Goal: Download file/media

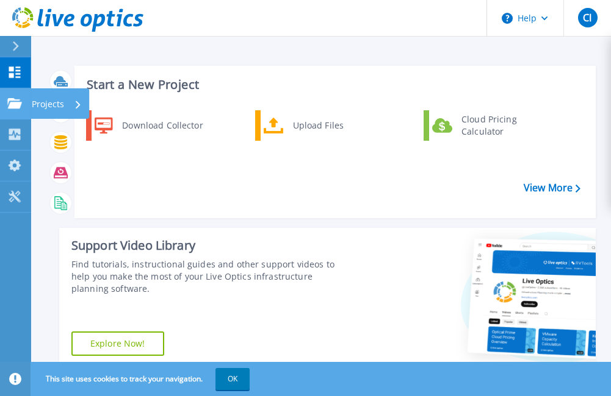
click at [9, 103] on icon at bounding box center [14, 103] width 15 height 10
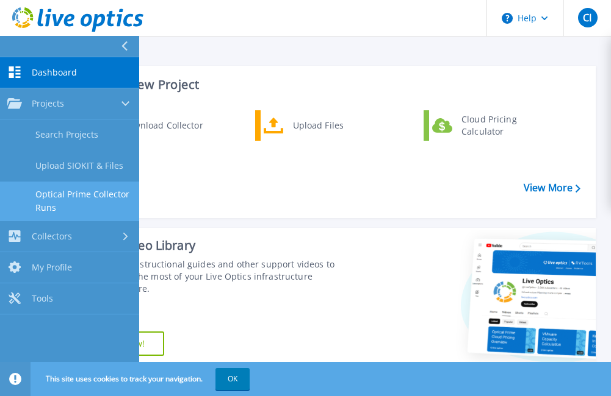
click at [51, 184] on link "Optical Prime Collector Runs" at bounding box center [69, 201] width 139 height 39
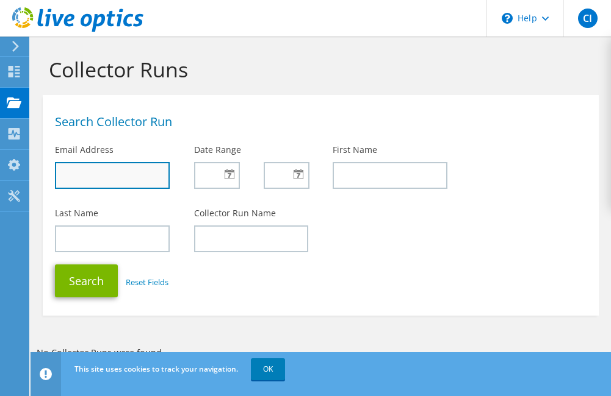
click at [117, 168] on input "text" at bounding box center [112, 175] width 115 height 27
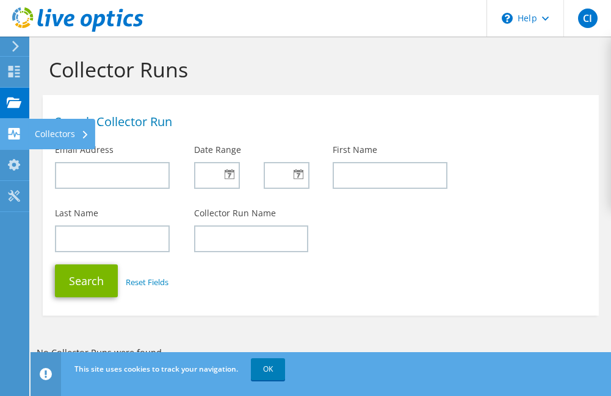
click at [15, 130] on use at bounding box center [15, 134] width 12 height 12
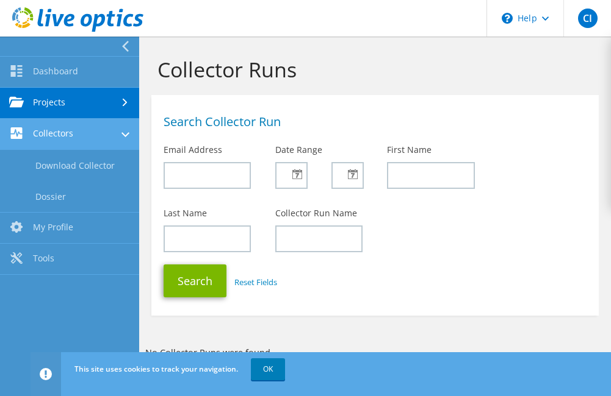
click at [102, 128] on link "Collectors" at bounding box center [69, 134] width 139 height 31
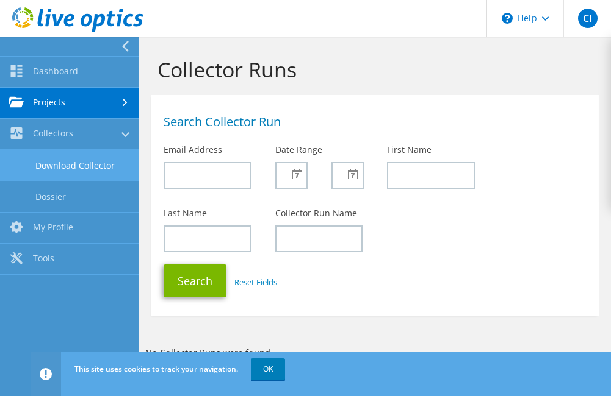
click at [90, 167] on link "Download Collector" at bounding box center [69, 165] width 139 height 31
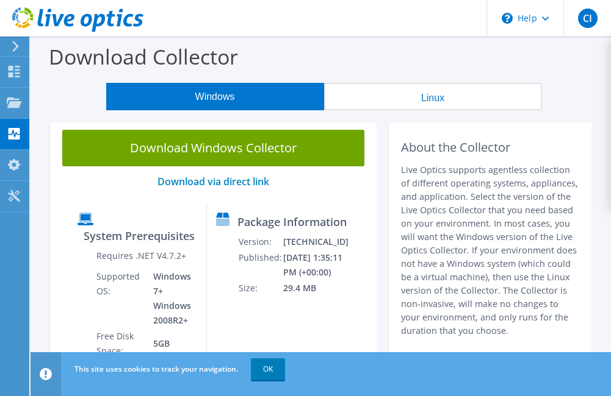
click at [176, 146] on link "Download Windows Collector" at bounding box center [213, 148] width 302 height 37
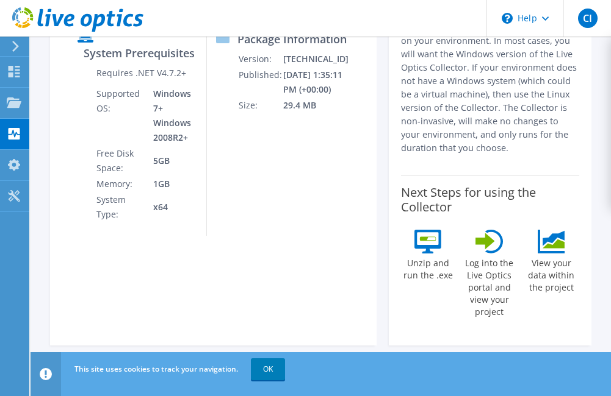
scroll to position [61, 0]
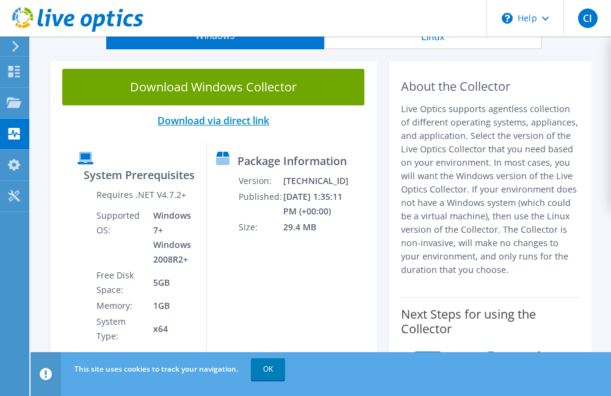
click at [217, 124] on link "Download via direct link" at bounding box center [213, 120] width 112 height 13
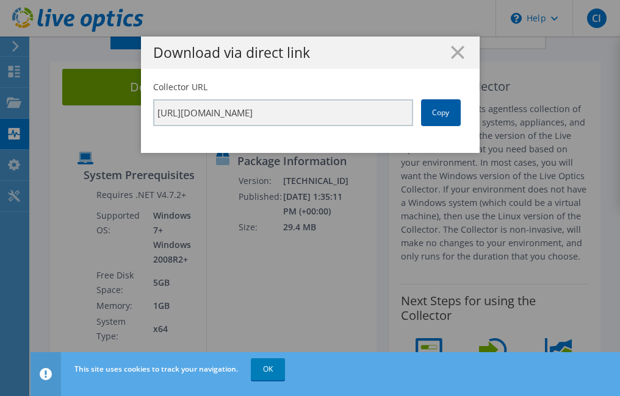
click at [426, 109] on link "Copy" at bounding box center [441, 112] width 40 height 27
click at [456, 51] on icon at bounding box center [457, 52] width 13 height 13
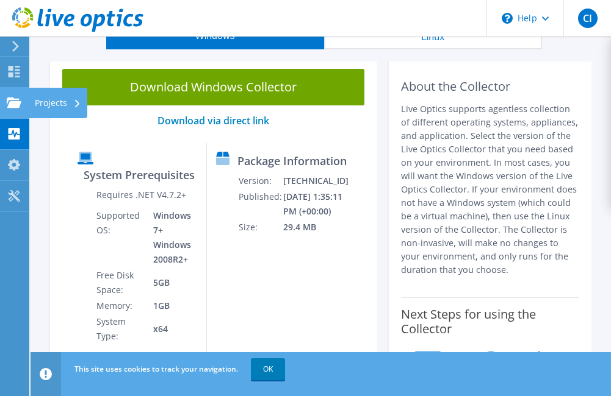
click at [18, 103] on use at bounding box center [14, 102] width 15 height 10
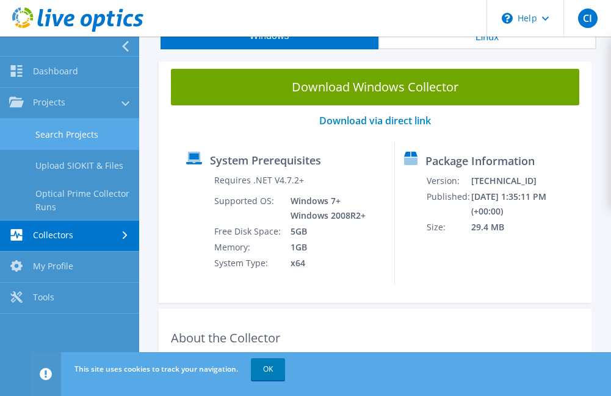
click at [44, 129] on link "Search Projects" at bounding box center [69, 134] width 139 height 31
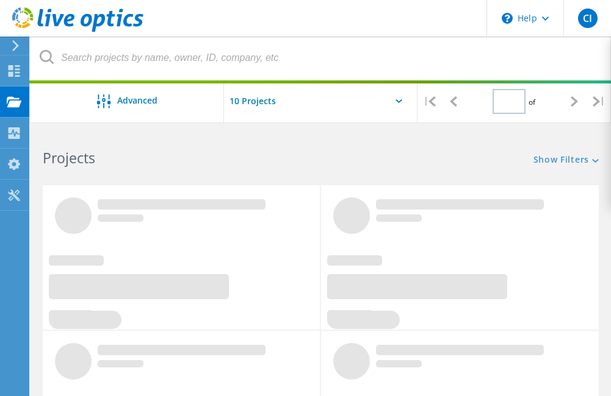
type input "1"
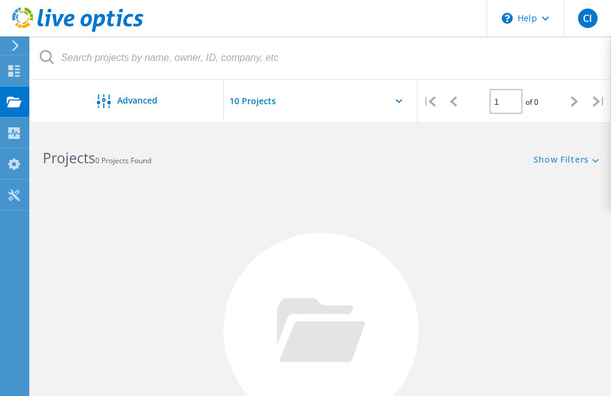
click at [273, 93] on input "text" at bounding box center [285, 101] width 122 height 43
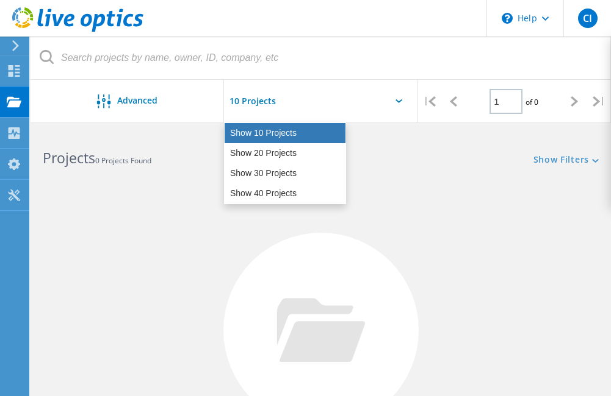
click at [268, 140] on div "Show 10 Projects" at bounding box center [284, 133] width 121 height 20
type input "Show 10 Projects"
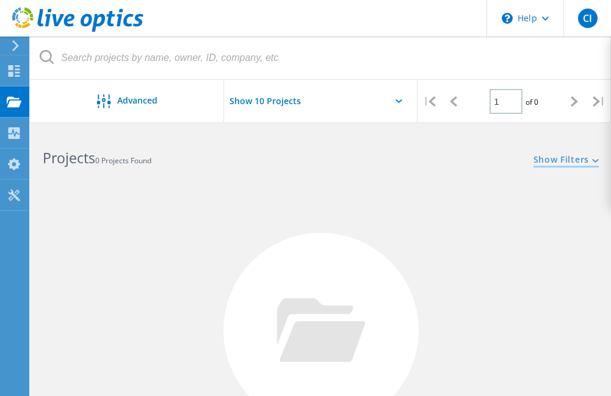
click at [545, 156] on link "Show Filters" at bounding box center [565, 161] width 65 height 10
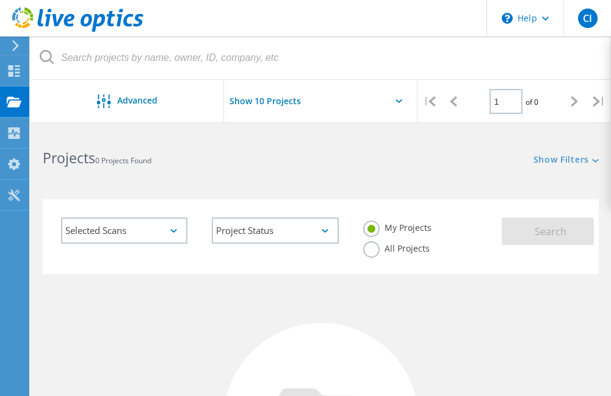
click at [458, 158] on div "Reset Filters Show Filters" at bounding box center [465, 148] width 290 height 35
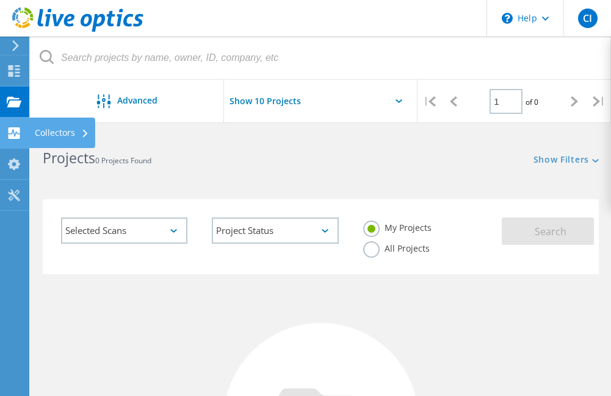
click at [7, 130] on icon at bounding box center [14, 133] width 15 height 12
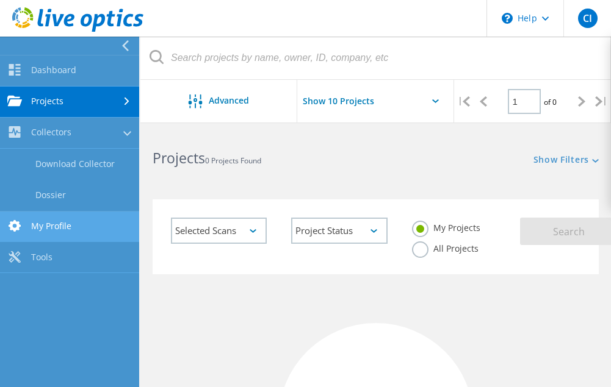
click at [64, 220] on link "My Profile" at bounding box center [69, 227] width 139 height 31
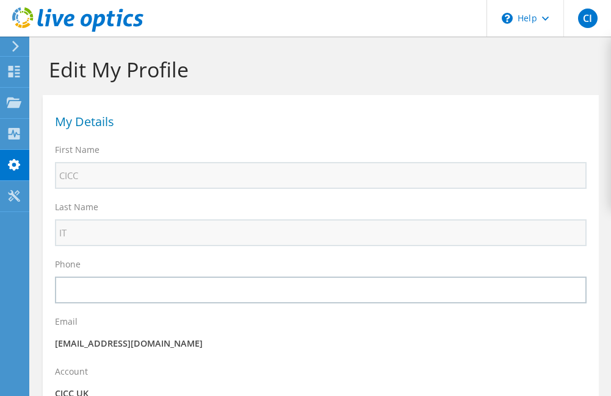
select select "75"
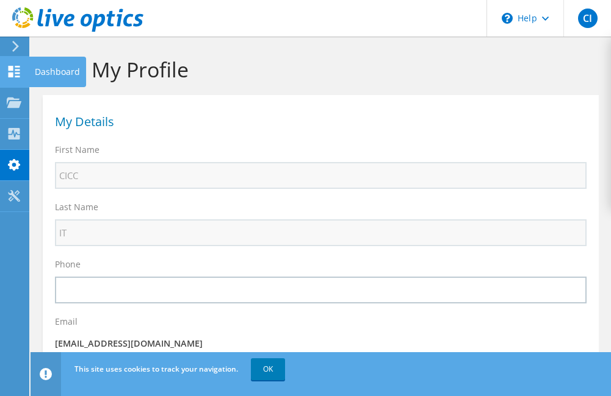
click at [16, 71] on icon at bounding box center [14, 72] width 15 height 12
